Goal: Task Accomplishment & Management: Manage account settings

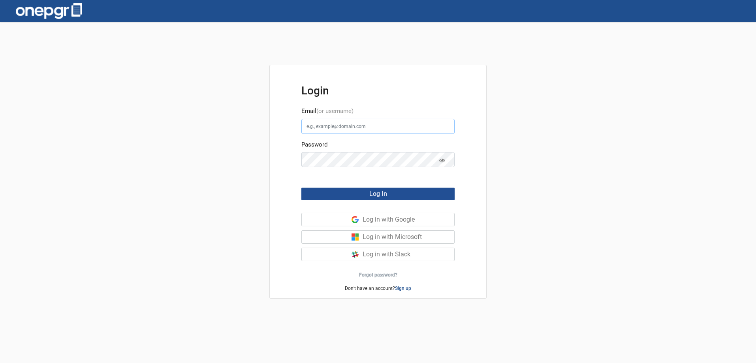
type input "[PERSON_NAME][EMAIL_ADDRESS][DOMAIN_NAME]"
click at [370, 195] on span "Log In" at bounding box center [378, 194] width 18 height 8
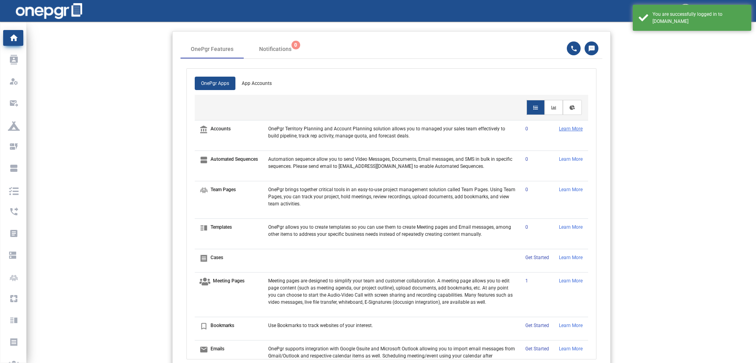
click at [561, 132] on p "Learn More" at bounding box center [571, 128] width 24 height 7
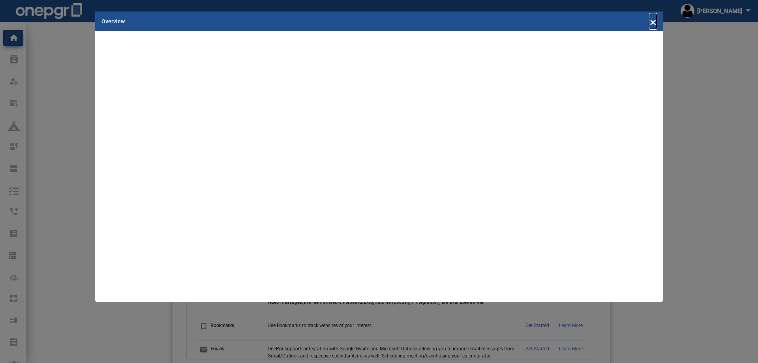
click at [654, 22] on span "×" at bounding box center [653, 21] width 7 height 15
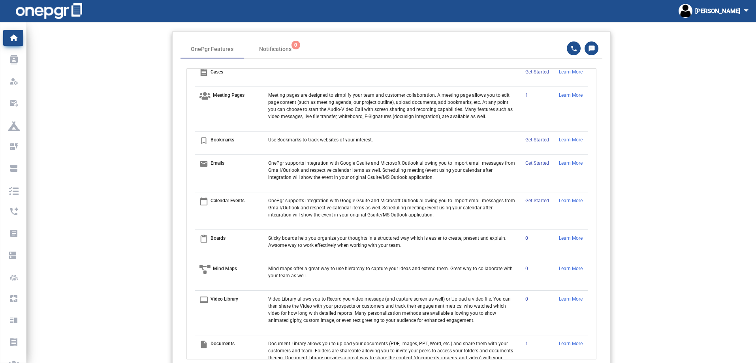
scroll to position [197, 0]
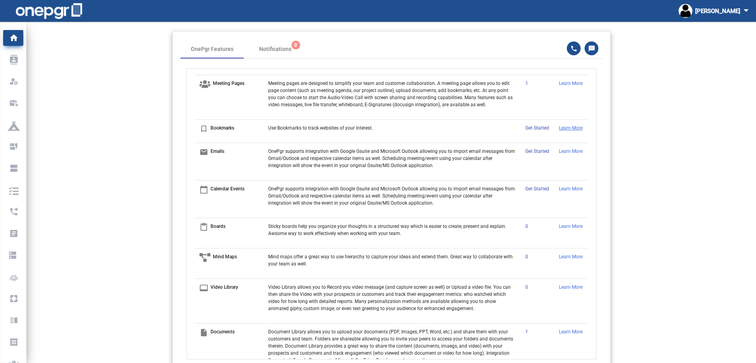
click at [565, 131] on p "Learn More" at bounding box center [571, 127] width 24 height 7
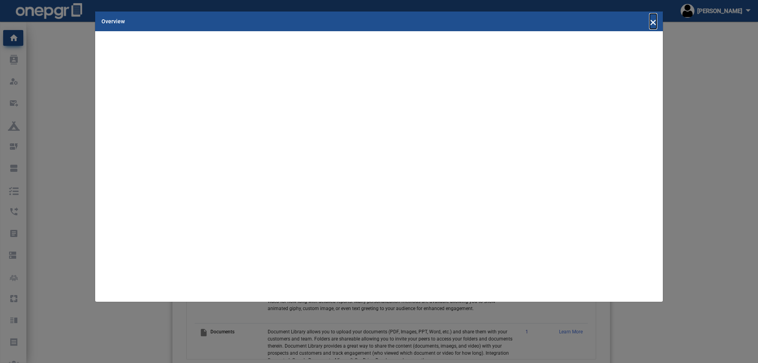
click at [651, 21] on span "×" at bounding box center [653, 21] width 7 height 15
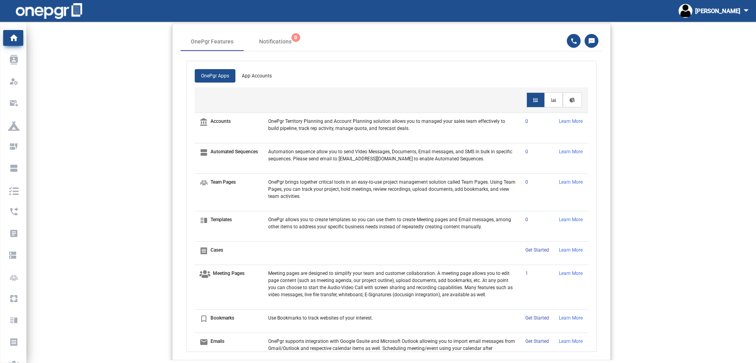
scroll to position [0, 0]
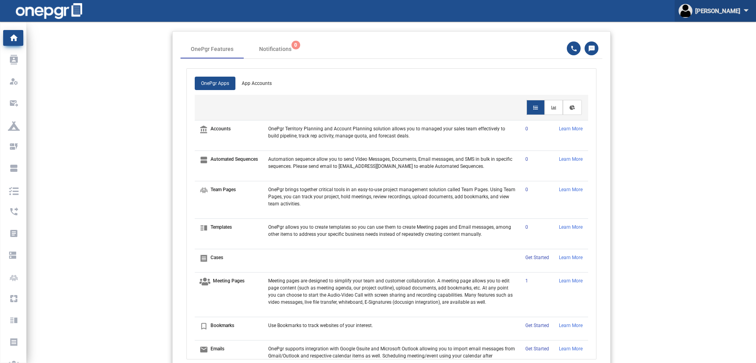
click at [731, 13] on div "[PERSON_NAME] arrow_drop_down" at bounding box center [714, 11] width 73 height 22
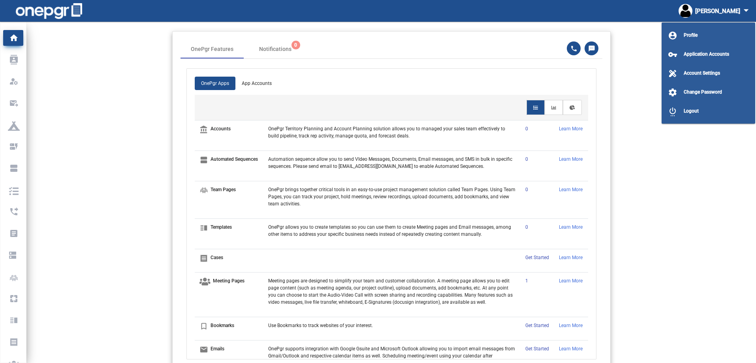
click at [15, 61] on div at bounding box center [378, 181] width 756 height 363
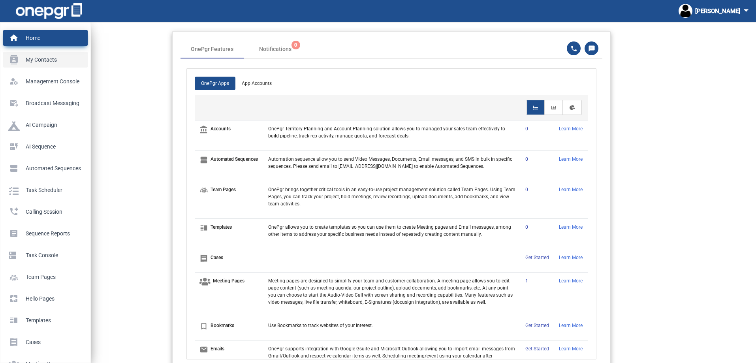
click at [18, 56] on p "My Contacts" at bounding box center [44, 60] width 72 height 12
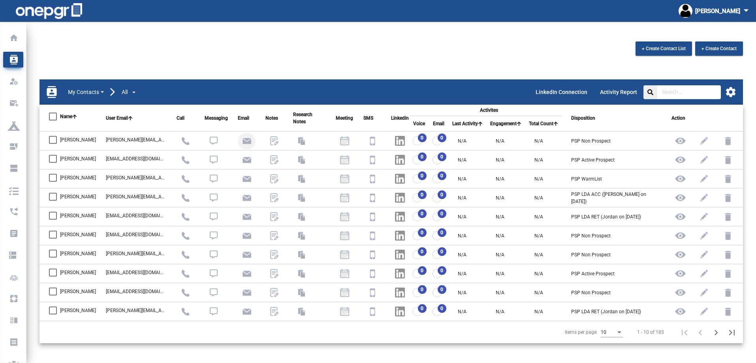
click at [252, 142] on img at bounding box center [247, 141] width 10 height 10
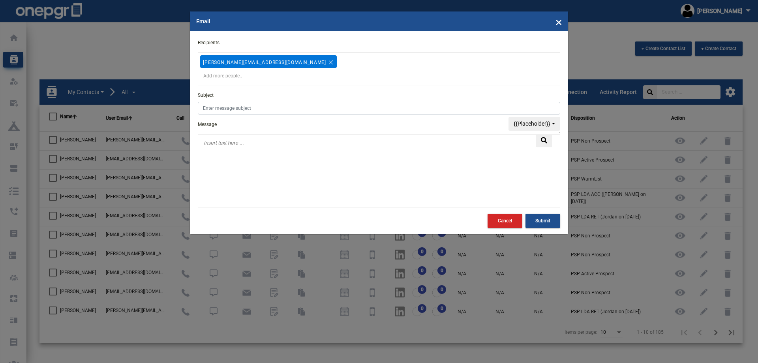
click at [254, 142] on p at bounding box center [379, 142] width 350 height 7
click at [556, 24] on span "×" at bounding box center [559, 21] width 7 height 15
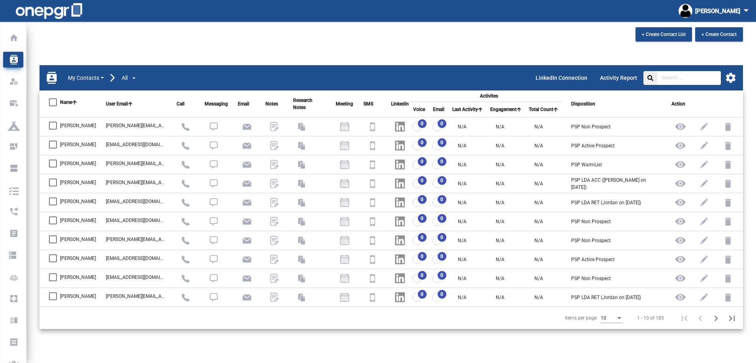
scroll to position [22, 0]
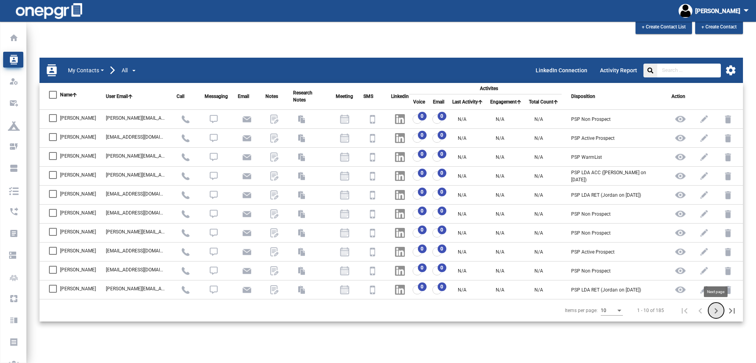
click at [716, 311] on icon "Next page" at bounding box center [716, 311] width 4 height 6
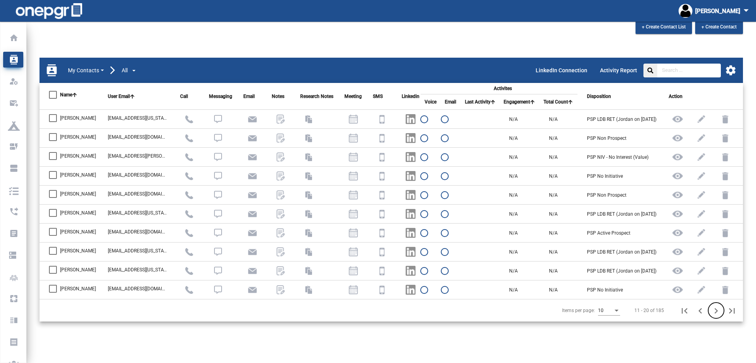
click at [715, 311] on icon "Next page" at bounding box center [715, 310] width 11 height 11
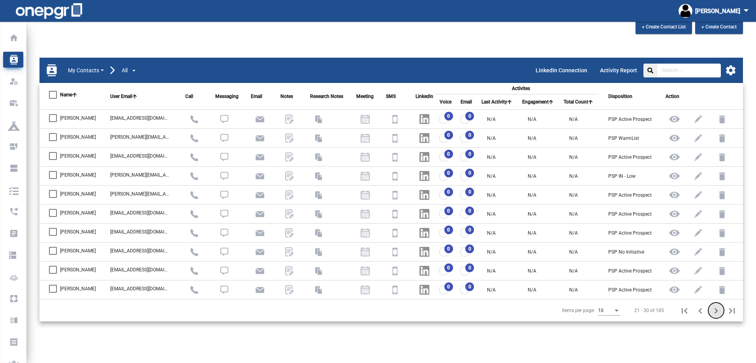
click at [715, 311] on icon "Next page" at bounding box center [715, 310] width 11 height 11
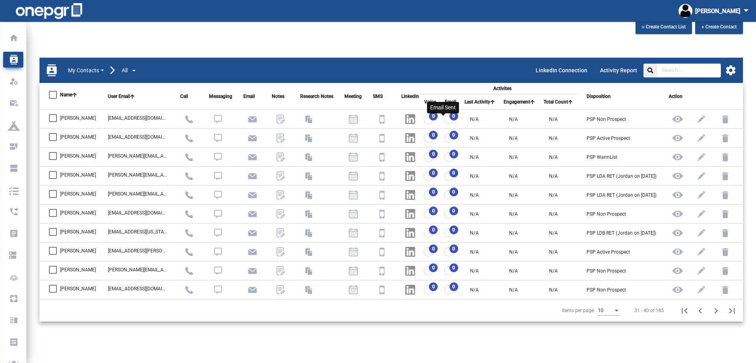
click at [444, 117] on img at bounding box center [449, 119] width 10 height 10
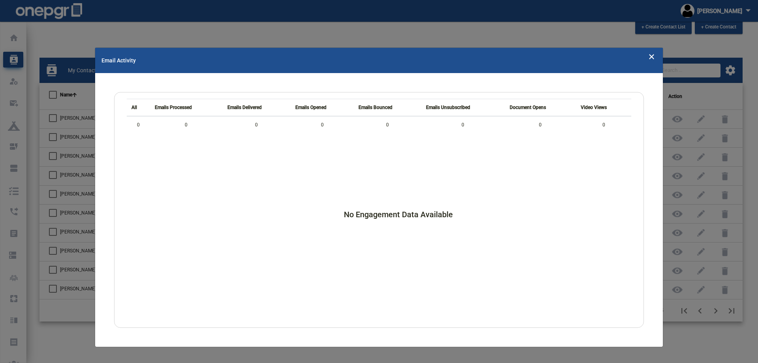
click at [651, 55] on icon "Close" at bounding box center [651, 56] width 7 height 12
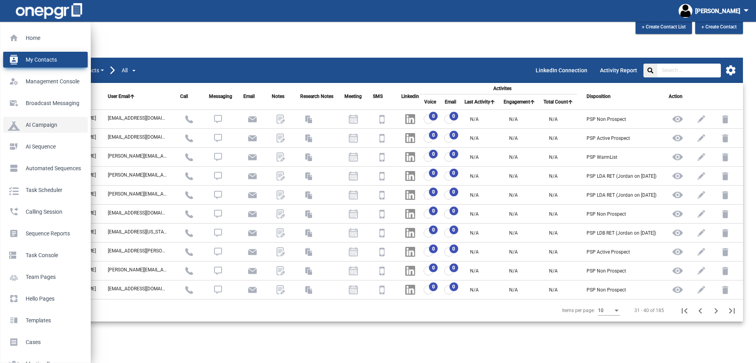
click at [31, 125] on p "AI Campaign" at bounding box center [44, 125] width 72 height 12
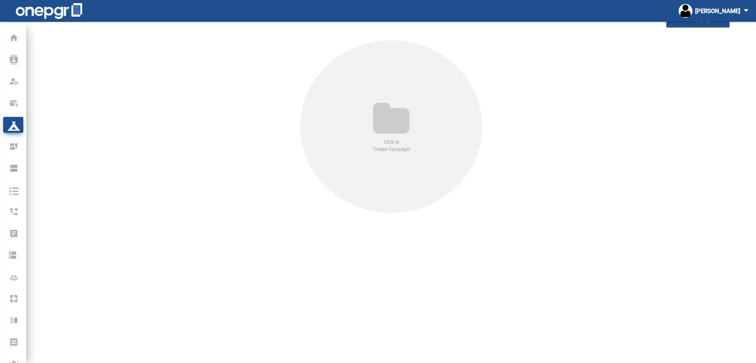
click at [392, 124] on icon at bounding box center [391, 120] width 62 height 38
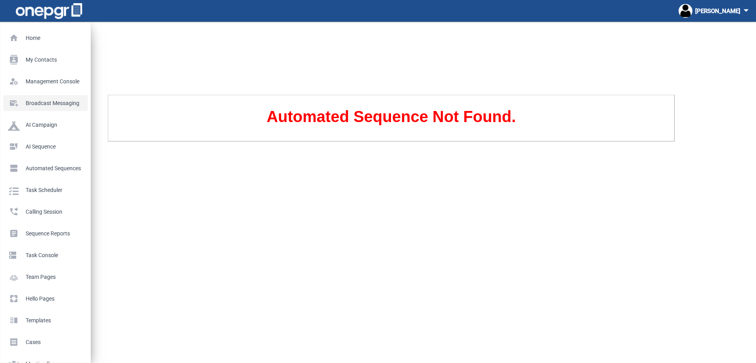
click at [36, 98] on p "Broadcast messaging" at bounding box center [44, 103] width 72 height 12
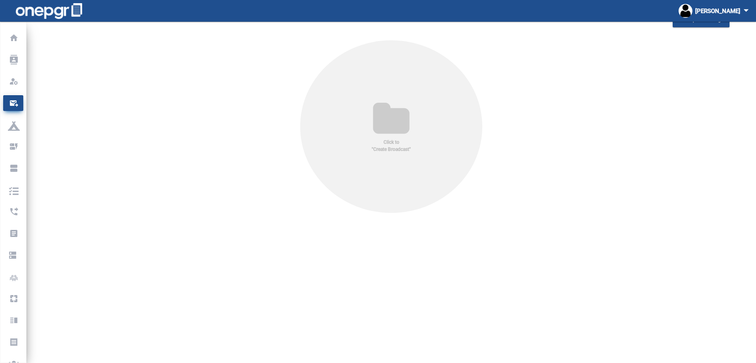
click at [376, 101] on icon at bounding box center [391, 120] width 62 height 38
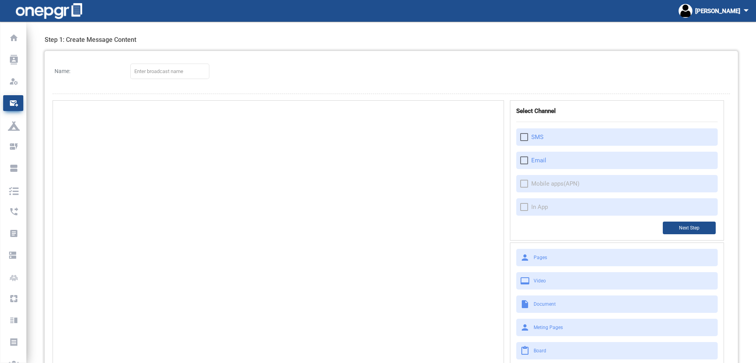
drag, startPoint x: 534, startPoint y: 157, endPoint x: 280, endPoint y: 167, distance: 254.9
click at [281, 167] on div "Select Channel SMS Email Mobile apps(APN) In App Next Step person Pages video_l…" at bounding box center [391, 247] width 677 height 295
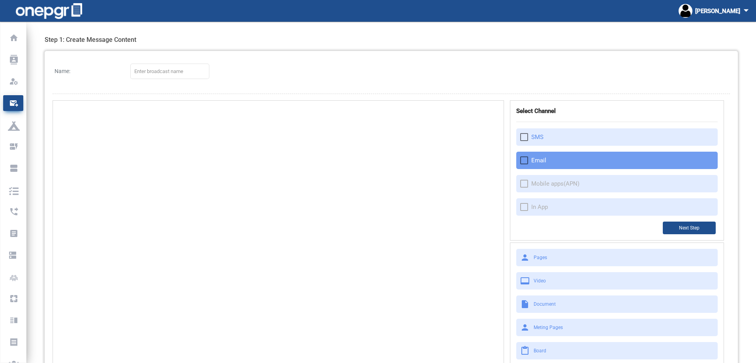
drag, startPoint x: 544, startPoint y: 162, endPoint x: 529, endPoint y: 167, distance: 15.9
click at [529, 167] on div "Email" at bounding box center [616, 160] width 201 height 17
click at [528, 163] on div "Select an option" at bounding box center [524, 160] width 8 height 8
click at [524, 164] on input "Email" at bounding box center [524, 164] width 0 height 0
checkbox input "true"
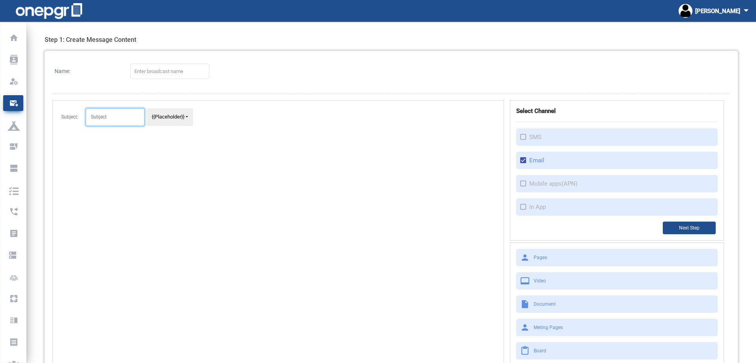
click at [119, 115] on input "text" at bounding box center [115, 117] width 59 height 18
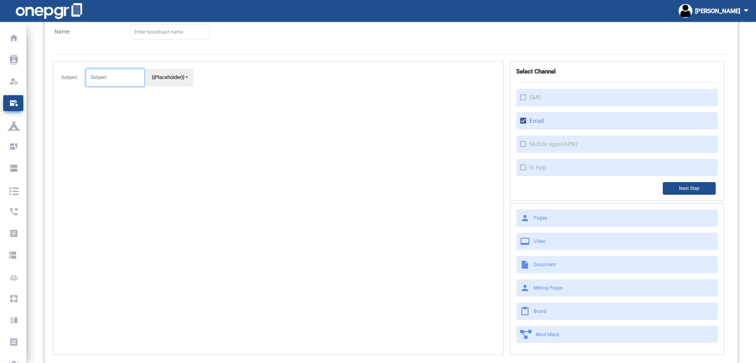
scroll to position [74, 0]
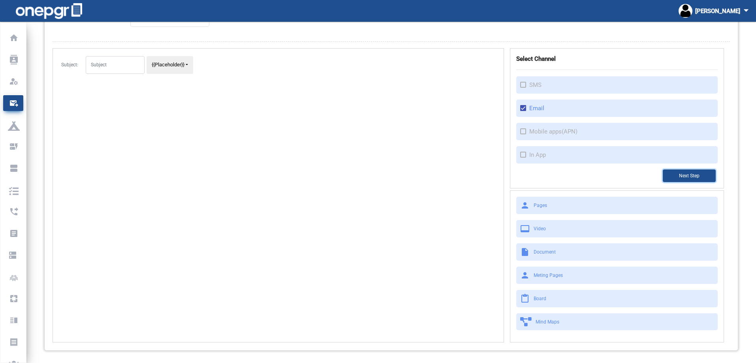
click at [695, 178] on button "Next Step" at bounding box center [689, 175] width 53 height 13
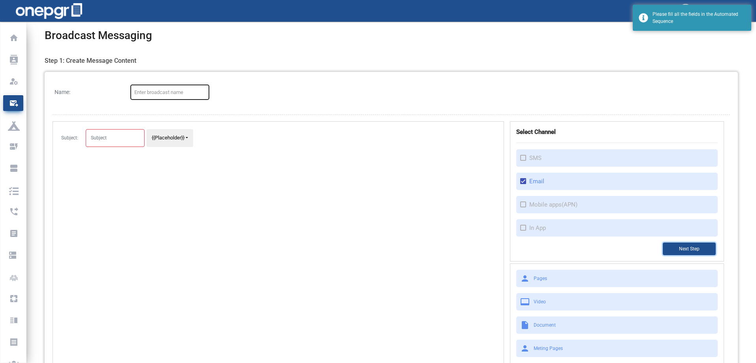
scroll to position [0, 0]
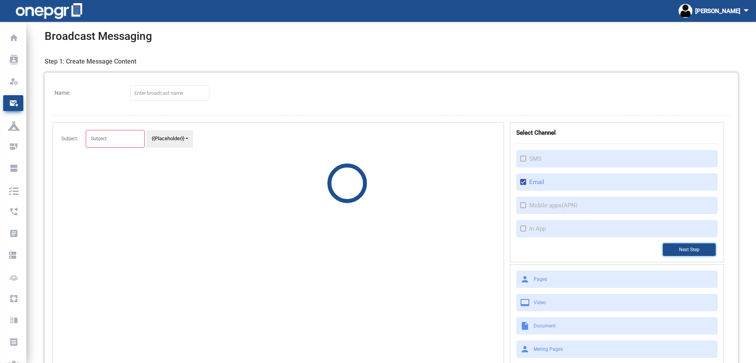
scroll to position [22, 0]
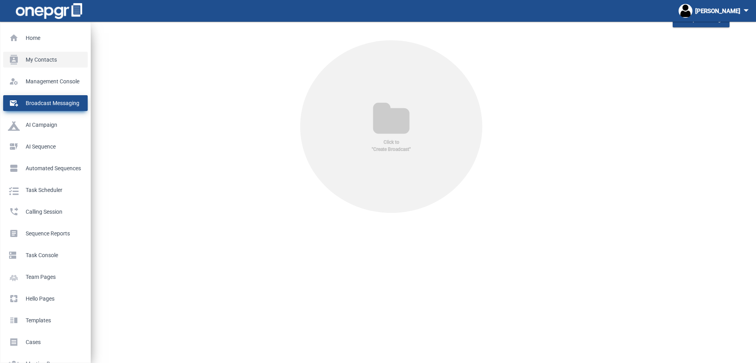
click at [37, 60] on p "My Contacts" at bounding box center [44, 60] width 72 height 12
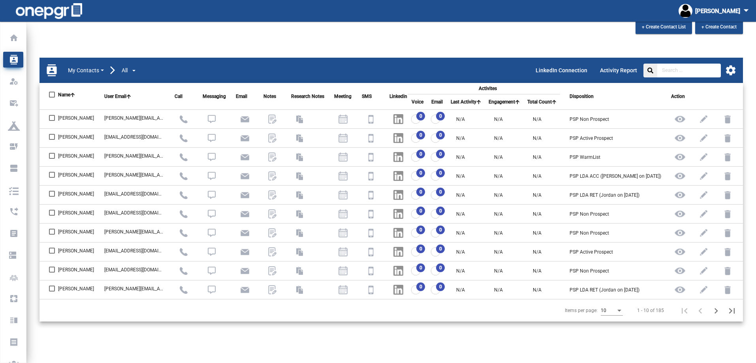
click at [732, 69] on mat-icon "settings" at bounding box center [731, 70] width 12 height 12
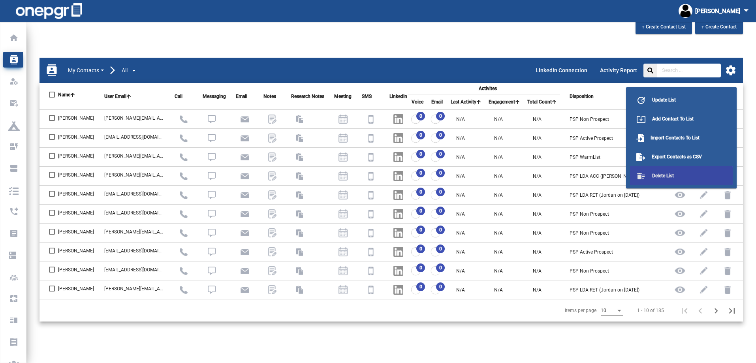
click at [665, 176] on span "Delete List" at bounding box center [663, 176] width 22 height 6
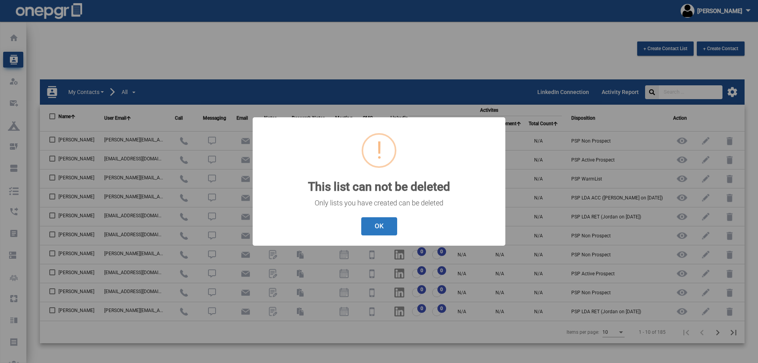
click at [387, 228] on button "OK" at bounding box center [379, 226] width 36 height 19
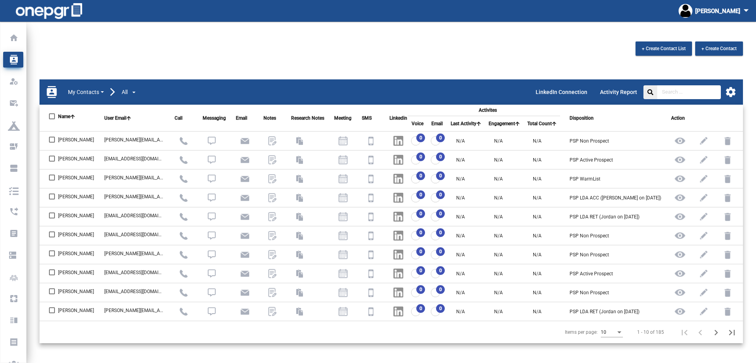
click at [732, 92] on mat-icon "settings" at bounding box center [731, 92] width 12 height 12
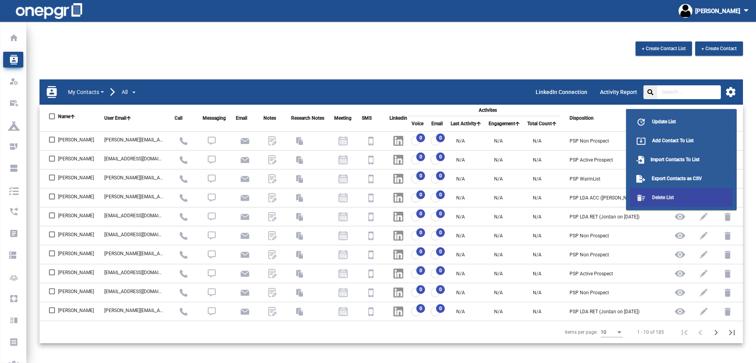
click at [661, 195] on span "Delete List" at bounding box center [663, 198] width 22 height 6
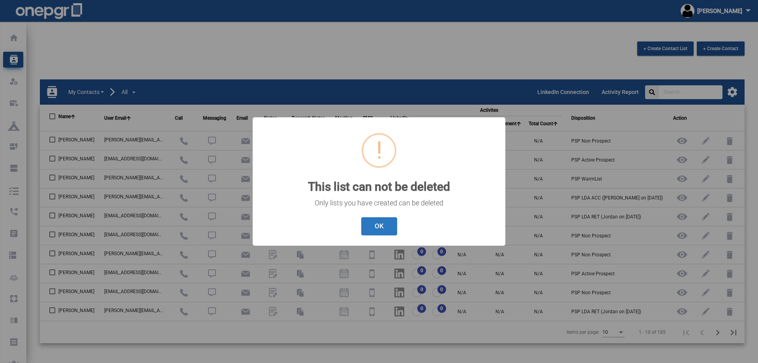
click at [377, 229] on button "OK" at bounding box center [379, 226] width 36 height 19
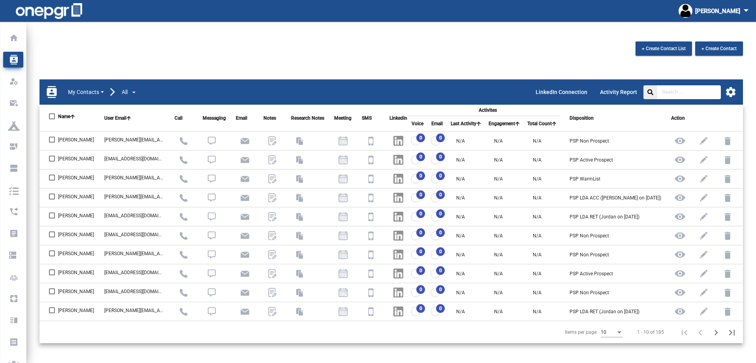
click at [289, 66] on div "+ Create Contact List + Create Contact contacts My Contacts All LinkedIn Connec…" at bounding box center [390, 201] width 729 height 321
click at [729, 145] on img at bounding box center [727, 141] width 18 height 18
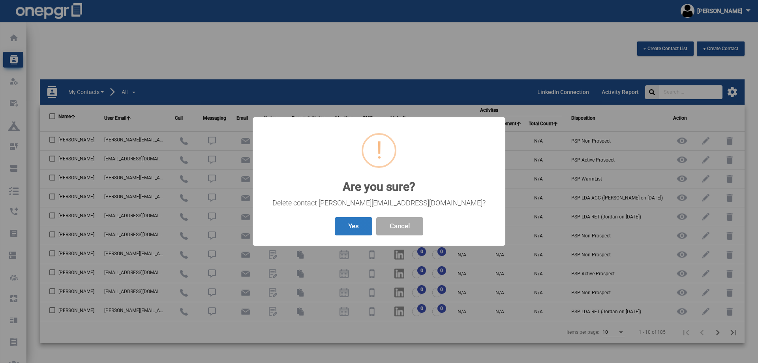
click at [359, 225] on button "Yes" at bounding box center [354, 226] width 38 height 19
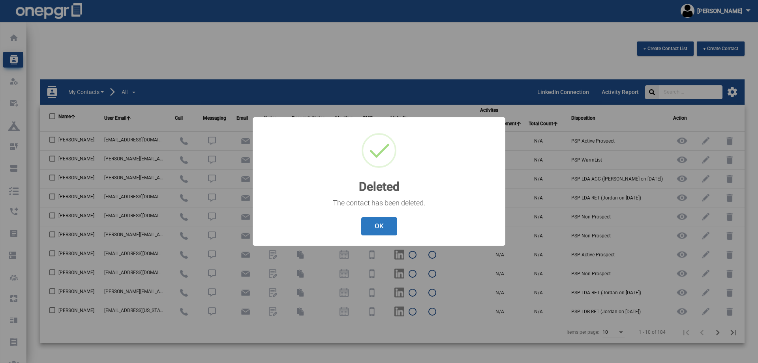
click at [372, 223] on button "OK" at bounding box center [379, 226] width 36 height 19
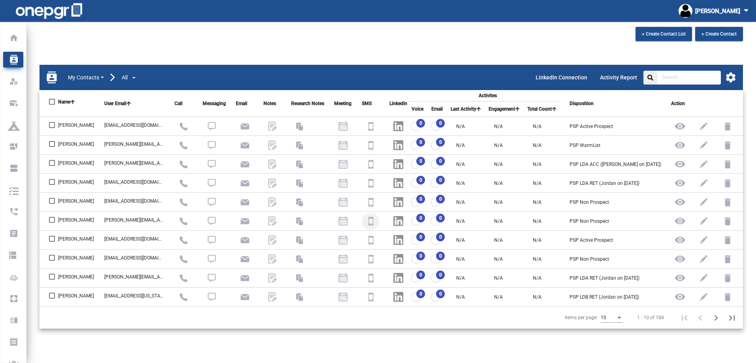
scroll to position [22, 0]
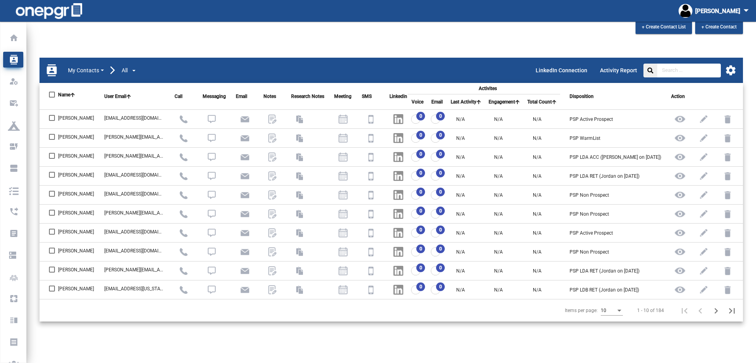
click at [618, 312] on div "Items per page:" at bounding box center [619, 311] width 7 height 6
click at [614, 307] on span "50" at bounding box center [612, 306] width 22 height 14
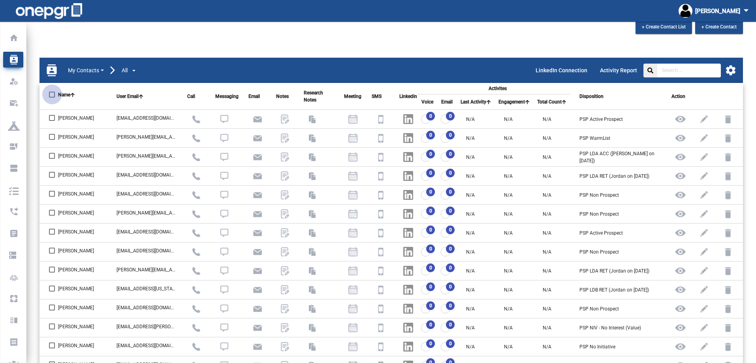
click at [53, 96] on div at bounding box center [52, 95] width 6 height 6
click at [52, 98] on input "Name" at bounding box center [52, 98] width 0 height 0
checkbox input "true"
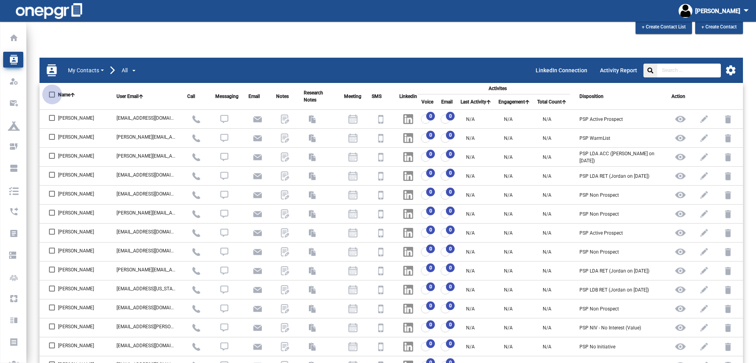
checkbox input "true"
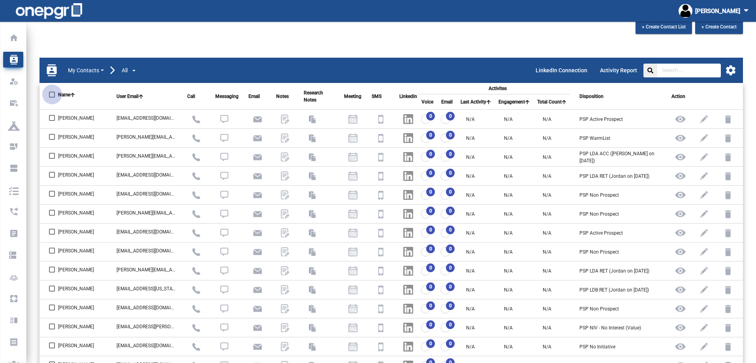
checkbox input "true"
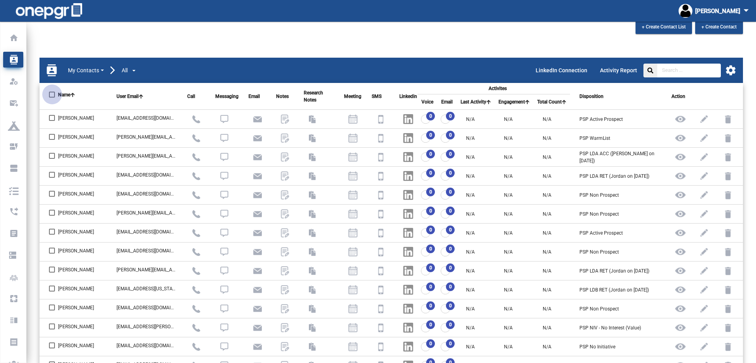
checkbox input "true"
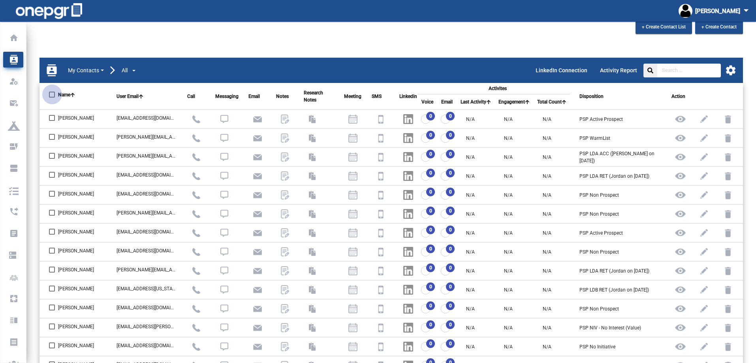
checkbox input "true"
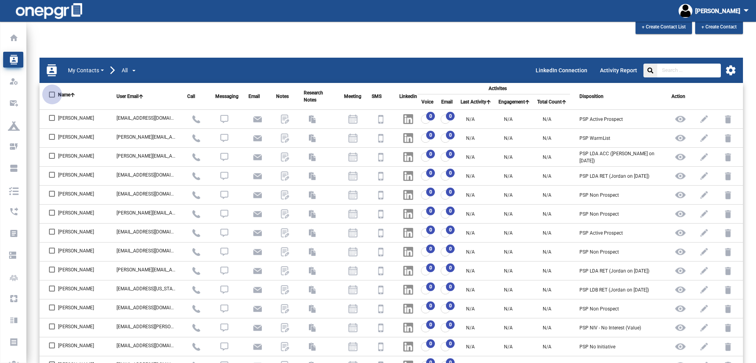
checkbox input "true"
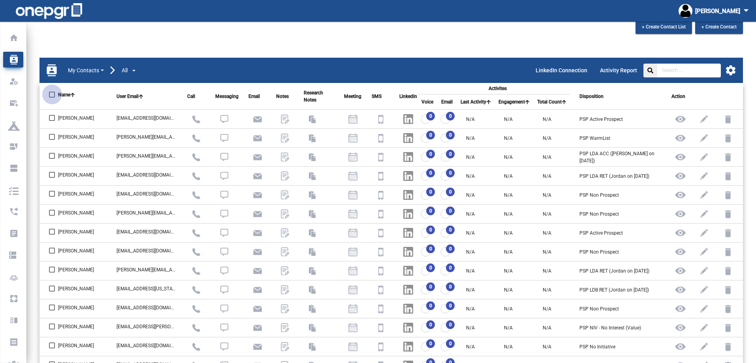
checkbox input "true"
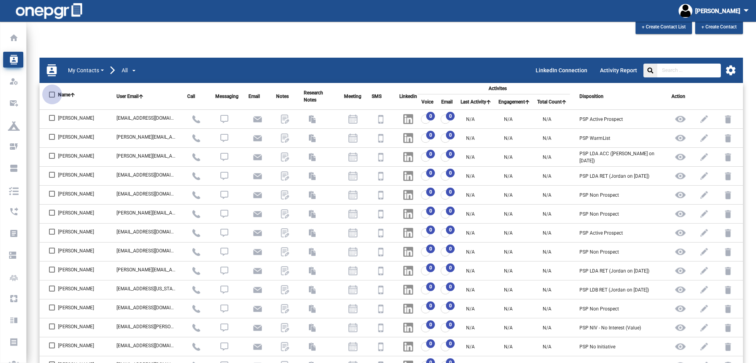
checkbox input "true"
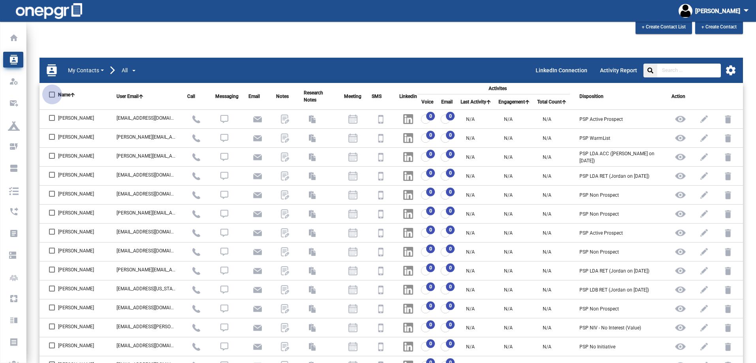
checkbox input "true"
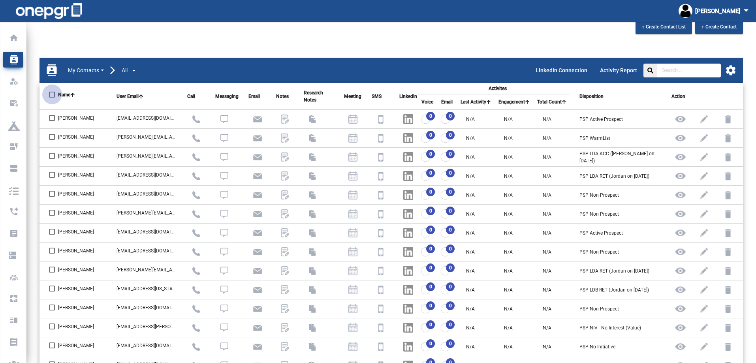
checkbox input "true"
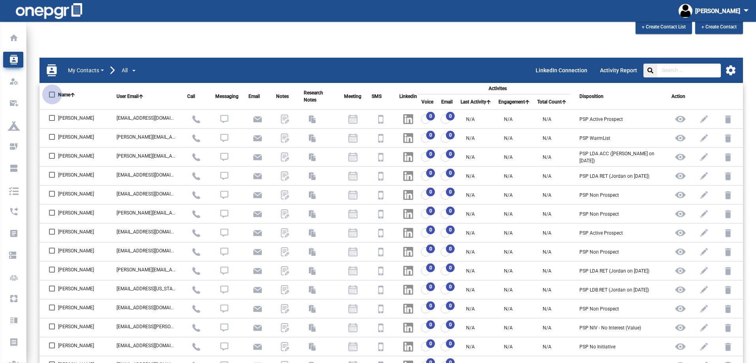
checkbox input "true"
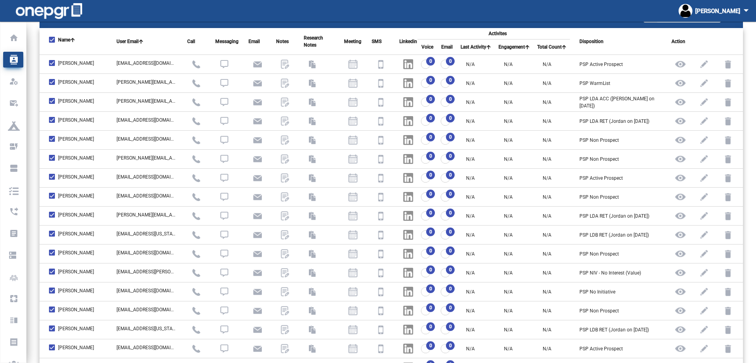
scroll to position [0, 0]
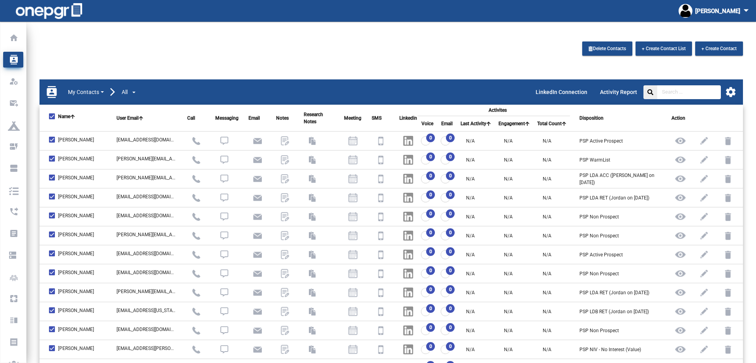
click at [52, 116] on div at bounding box center [52, 116] width 6 height 6
click at [52, 119] on input "Name" at bounding box center [52, 119] width 0 height 0
checkbox input "false"
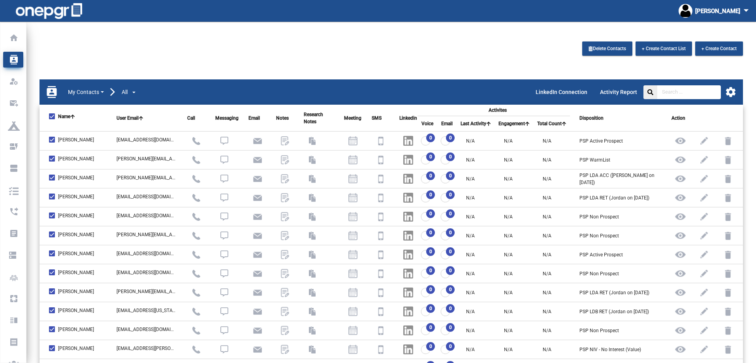
checkbox input "false"
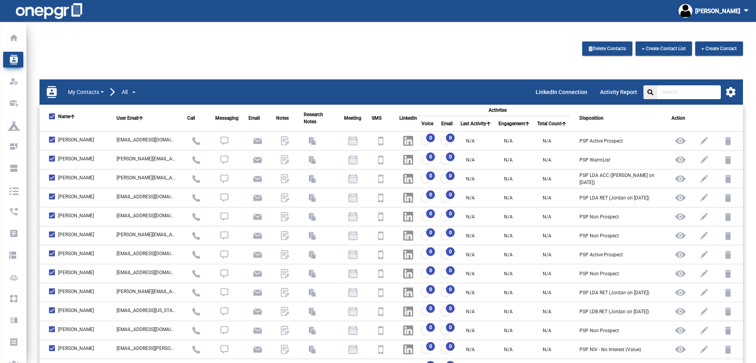
checkbox input "false"
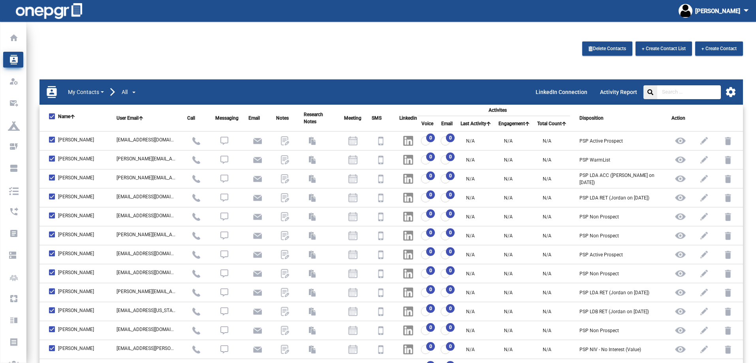
checkbox input "false"
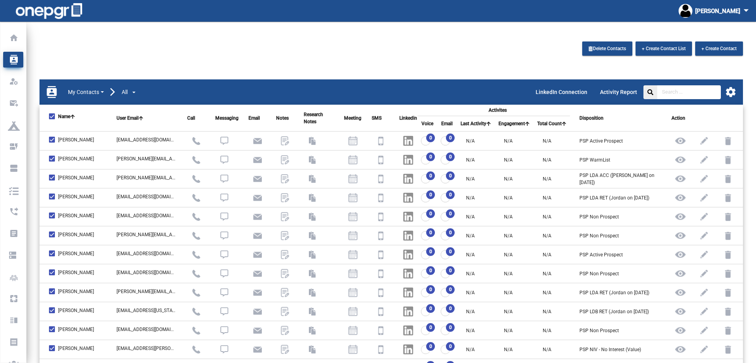
checkbox input "false"
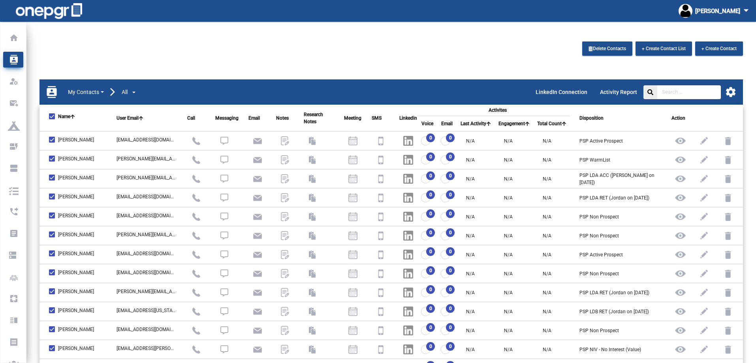
checkbox input "false"
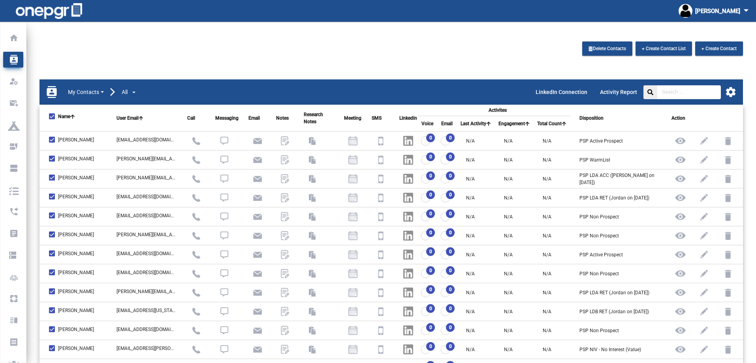
checkbox input "false"
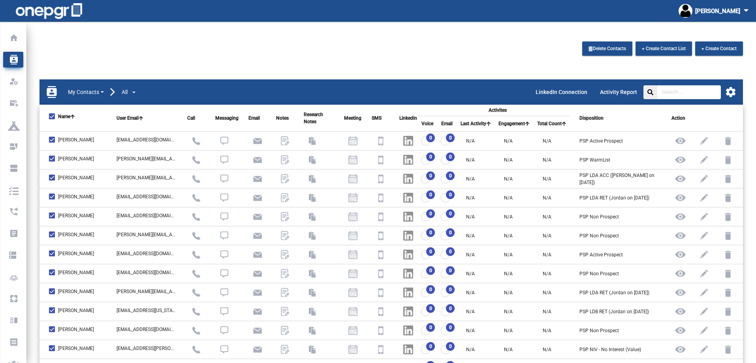
checkbox input "false"
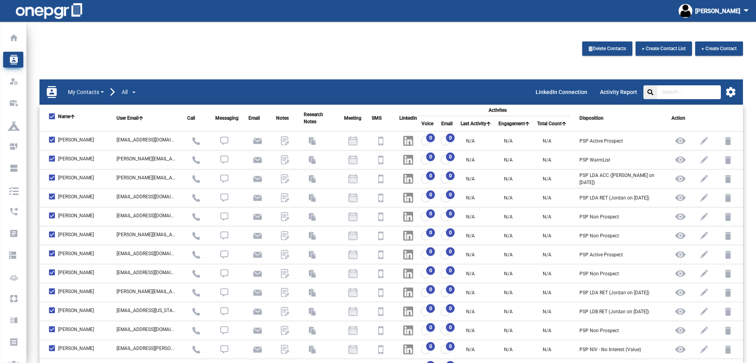
checkbox input "false"
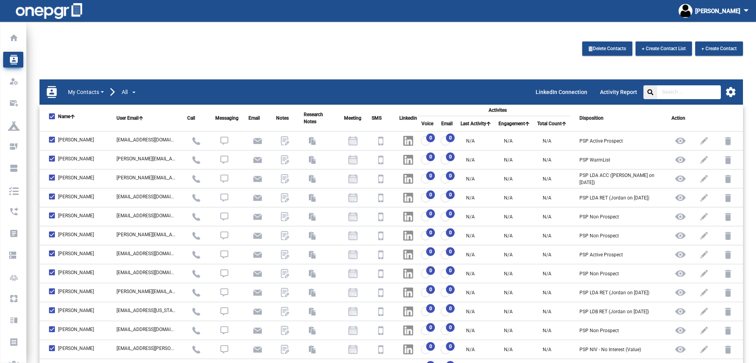
checkbox input "false"
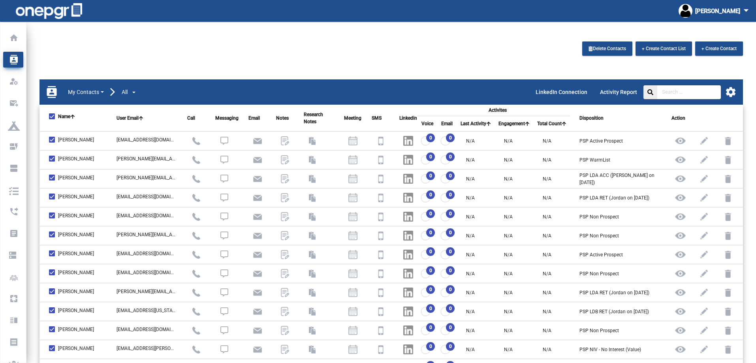
checkbox input "false"
click at [205, 48] on div "+ Create Contact List + Create Contact" at bounding box center [391, 50] width 715 height 18
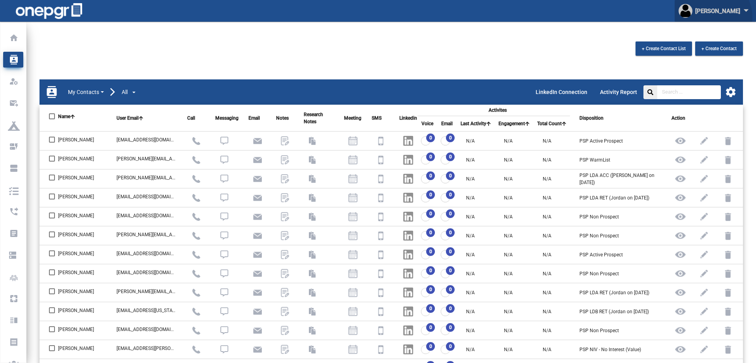
click at [718, 17] on div "[PERSON_NAME] arrow_drop_down" at bounding box center [714, 11] width 73 height 22
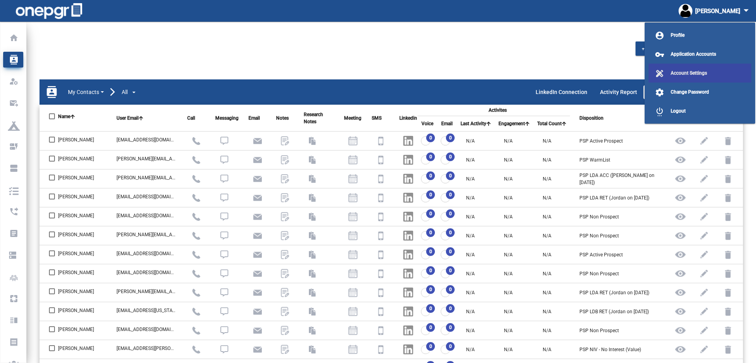
click at [694, 71] on span "Account Settings" at bounding box center [688, 73] width 36 height 6
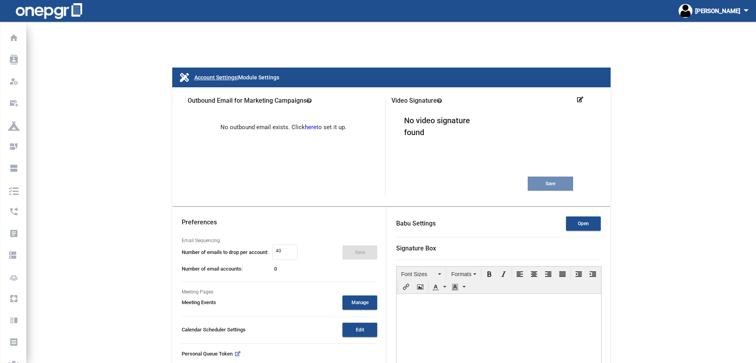
type input "8n7pxtxgz6ixyo8dudlu"
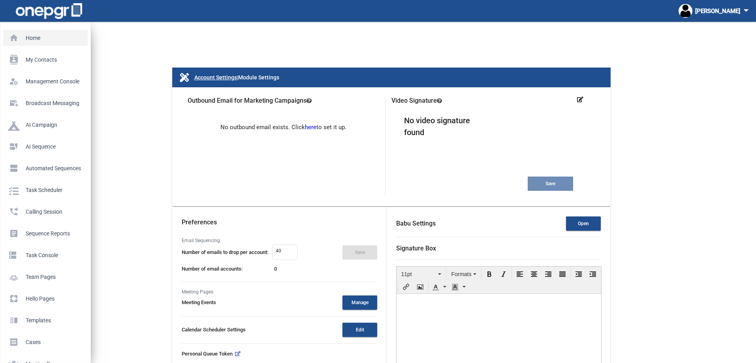
click at [28, 37] on p "Home" at bounding box center [44, 38] width 72 height 12
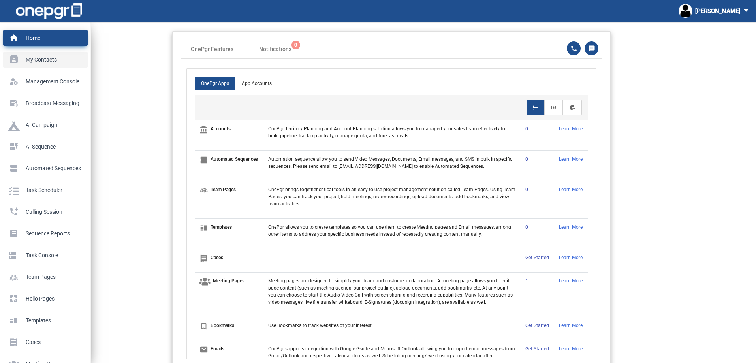
click at [20, 56] on p "My Contacts" at bounding box center [44, 60] width 72 height 12
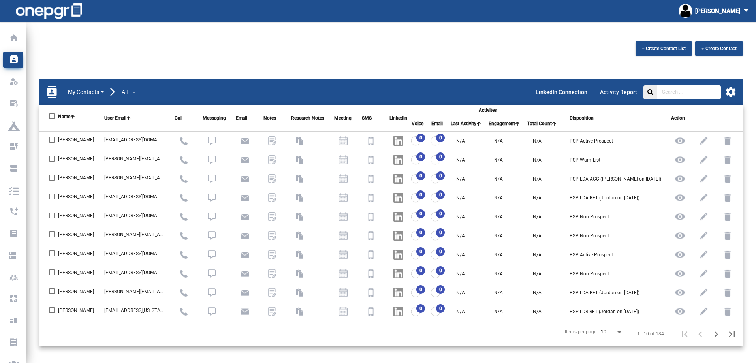
click at [195, 51] on div "+ Create Contact List + Create Contact" at bounding box center [391, 50] width 715 height 18
click at [362, 43] on div "+ Create Contact List + Create Contact" at bounding box center [391, 50] width 715 height 18
click at [151, 57] on div "+ Create Contact List + Create Contact" at bounding box center [391, 50] width 715 height 18
click at [455, 50] on div "+ Create Contact List + Create Contact" at bounding box center [391, 50] width 715 height 18
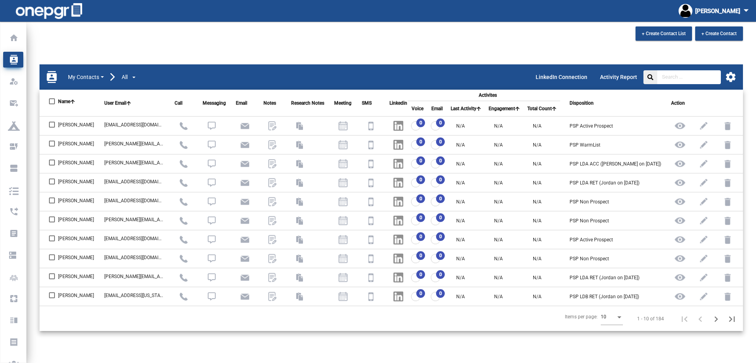
scroll to position [22, 0]
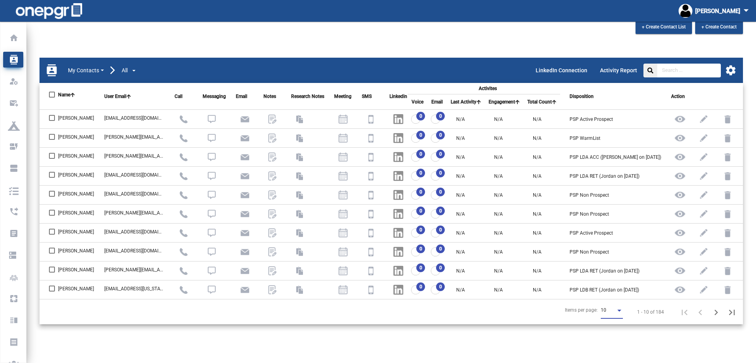
click at [611, 310] on div "10" at bounding box center [608, 311] width 15 height 6
click at [608, 302] on span "50" at bounding box center [612, 306] width 22 height 14
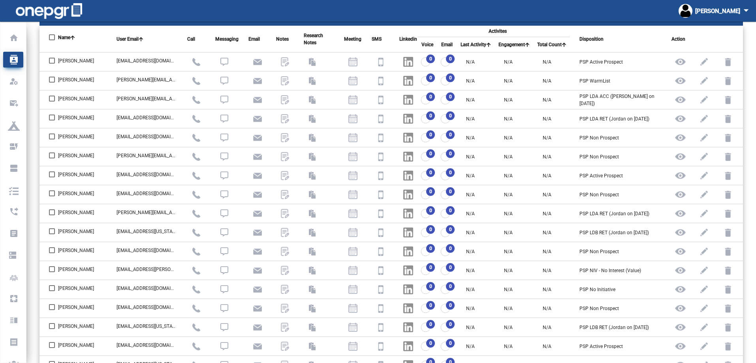
scroll to position [0, 0]
